Goal: Information Seeking & Learning: Check status

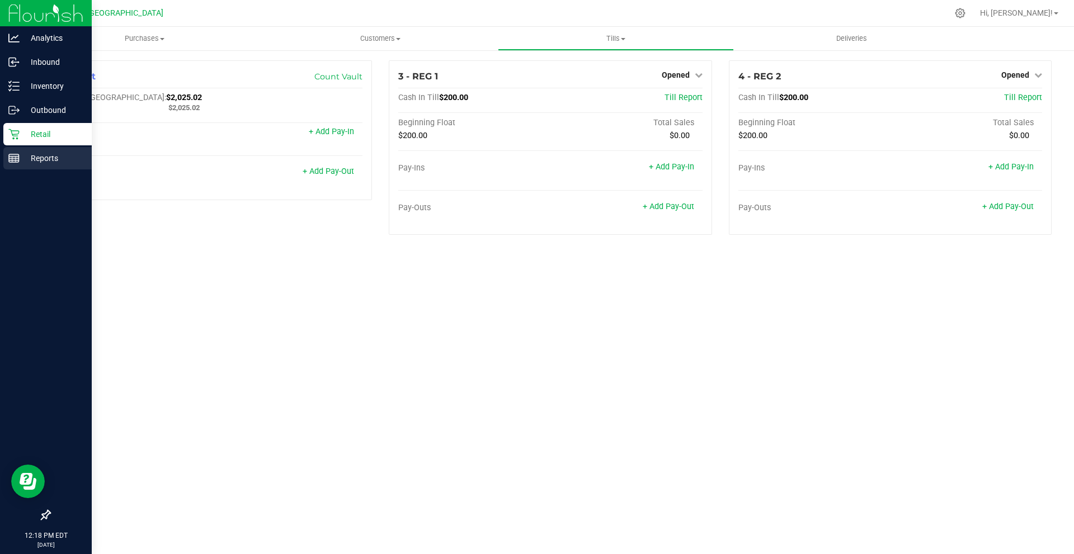
click at [20, 168] on div "Reports" at bounding box center [47, 158] width 88 height 22
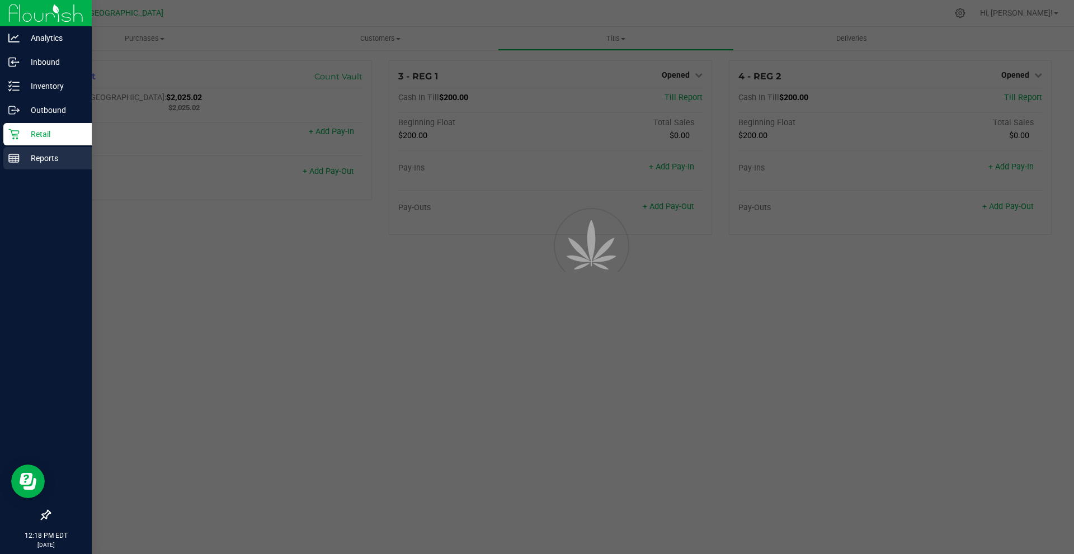
click at [20, 168] on div "Reports" at bounding box center [47, 158] width 88 height 22
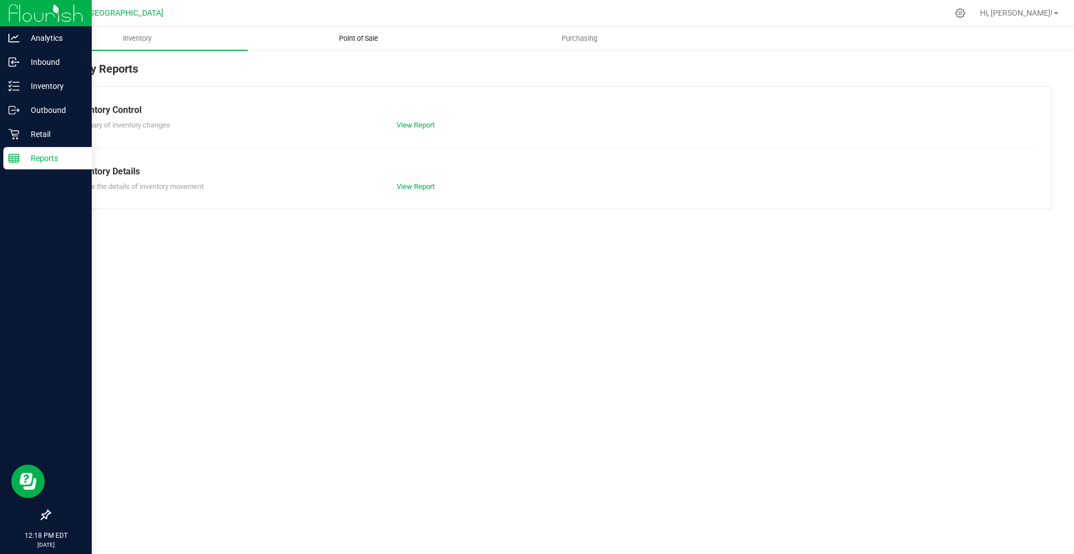
click at [374, 39] on span "Point of Sale" at bounding box center [358, 39] width 69 height 10
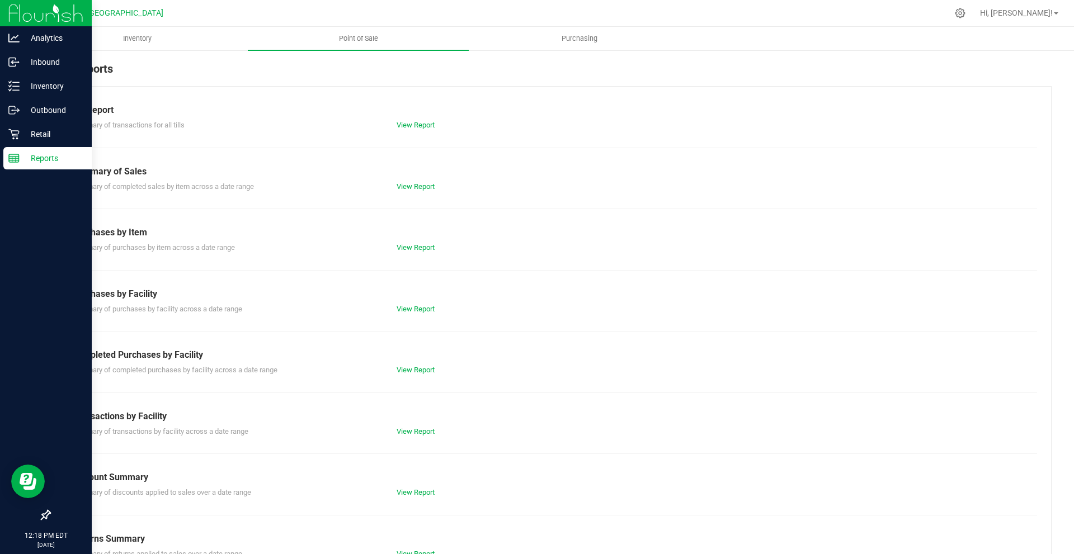
click at [417, 193] on div "Till Report Summary of transactions for all tills View Report Summary of Sales …" at bounding box center [550, 331] width 1002 height 490
click at [416, 121] on link "View Report" at bounding box center [415, 125] width 38 height 8
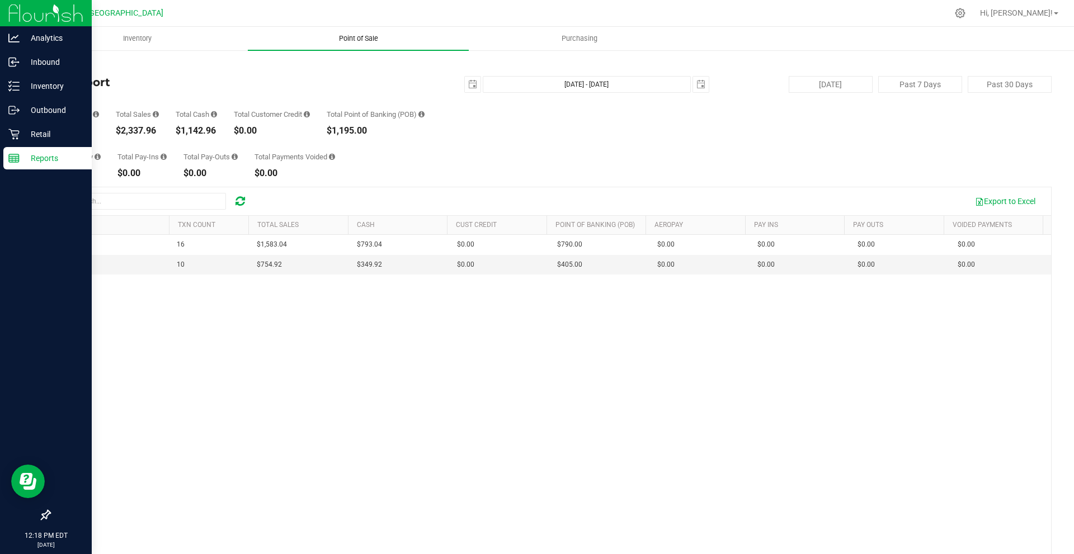
click at [357, 38] on span "Point of Sale" at bounding box center [358, 39] width 69 height 10
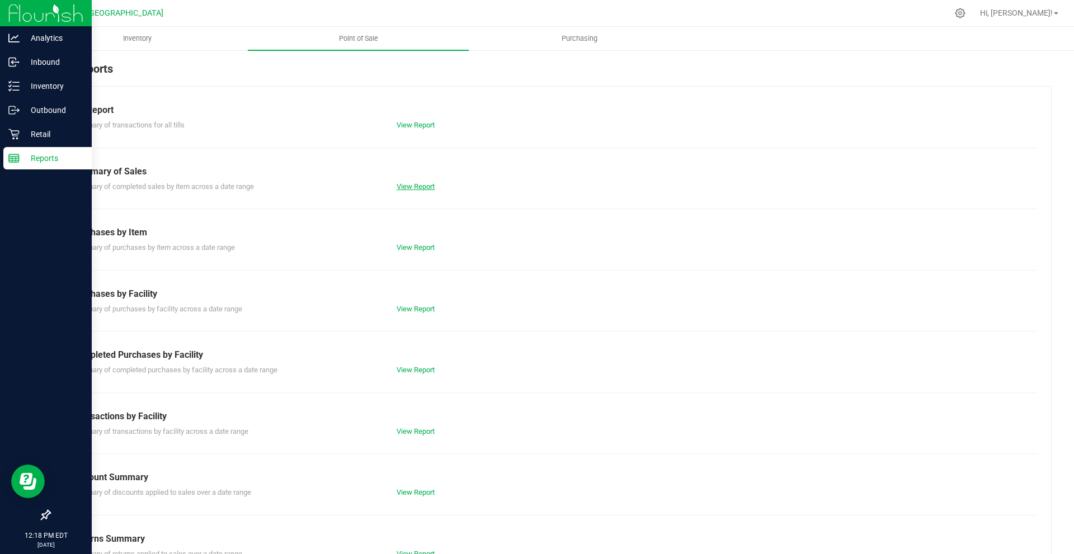
drag, startPoint x: 408, startPoint y: 195, endPoint x: 406, endPoint y: 183, distance: 12.5
click at [406, 191] on div "Till Report Summary of transactions for all tills View Report Summary of Sales …" at bounding box center [550, 331] width 1002 height 490
click at [406, 172] on div "Summary of Sales" at bounding box center [550, 171] width 956 height 13
click at [405, 181] on div "View Report" at bounding box center [550, 186] width 324 height 11
click at [405, 185] on link "View Report" at bounding box center [415, 186] width 38 height 8
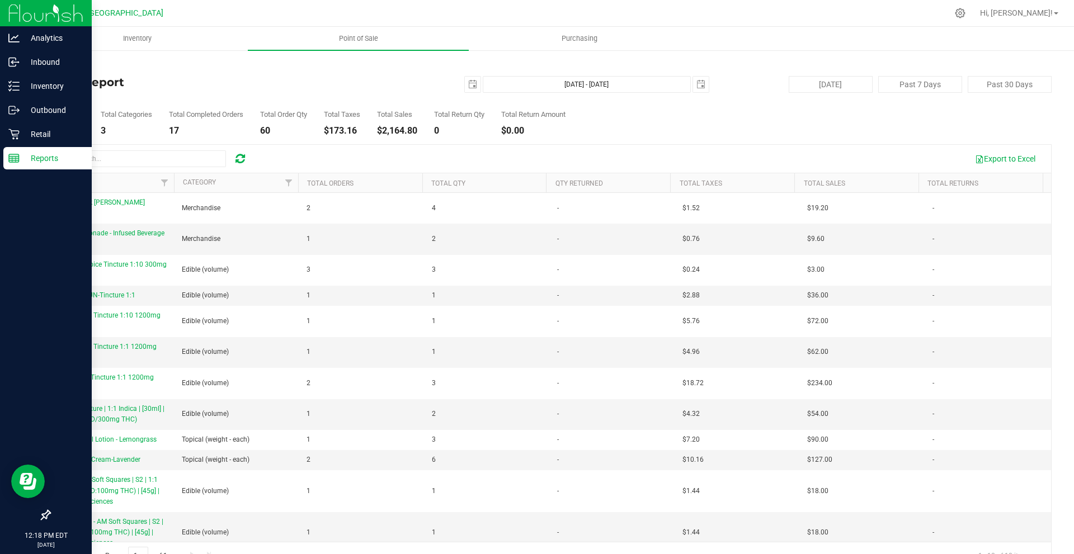
click at [22, 160] on p "Reports" at bounding box center [53, 158] width 67 height 13
